Goal: Information Seeking & Learning: Learn about a topic

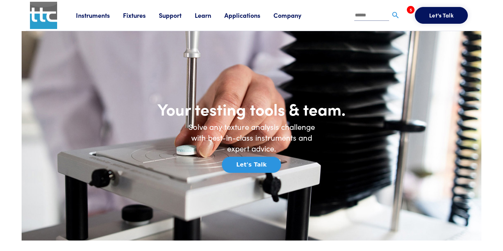
click at [206, 16] on link "Learn" at bounding box center [210, 15] width 30 height 9
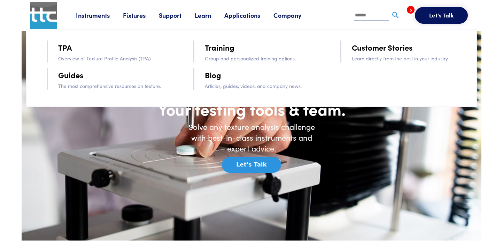
click at [78, 79] on link "Guides" at bounding box center [70, 75] width 25 height 12
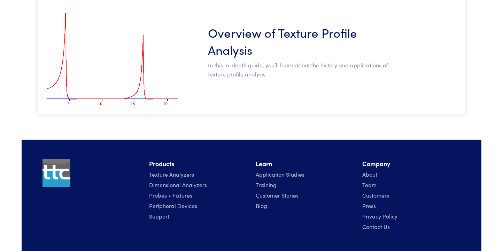
scroll to position [180, 0]
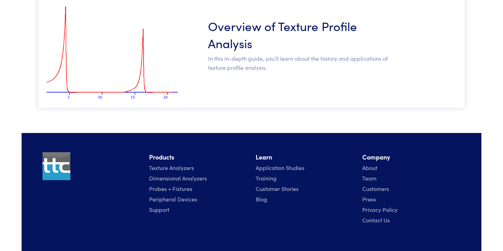
click at [231, 29] on h3 "Overview of Texture Profile Analysis" at bounding box center [299, 34] width 183 height 34
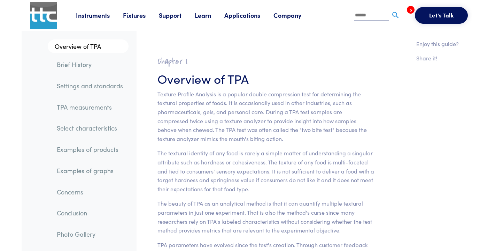
click at [210, 15] on link "Learn" at bounding box center [210, 15] width 30 height 9
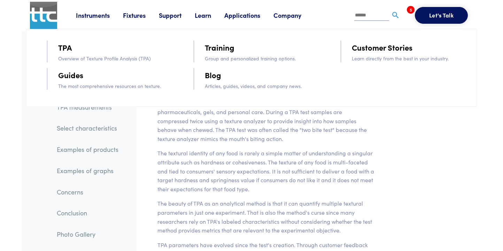
click at [223, 50] on link "Training" at bounding box center [220, 47] width 30 height 12
